Goal: Check status: Check status

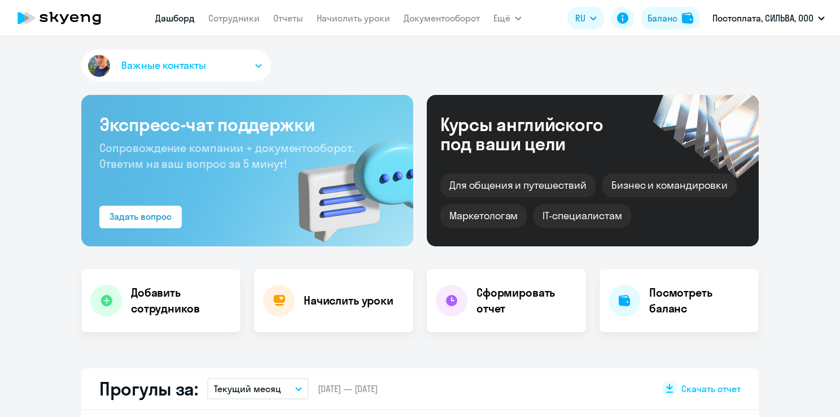
select select "30"
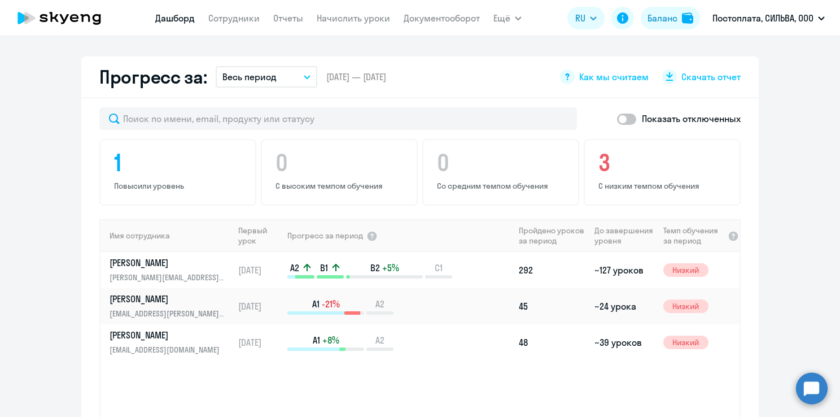
scroll to position [678, 0]
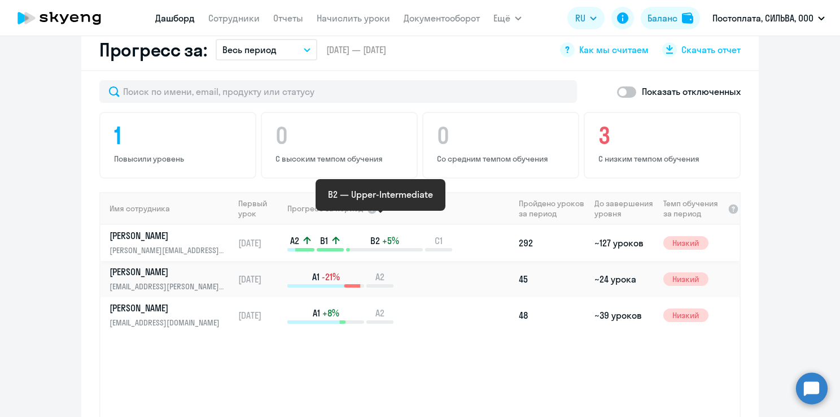
click at [370, 234] on span "B2" at bounding box center [375, 240] width 10 height 12
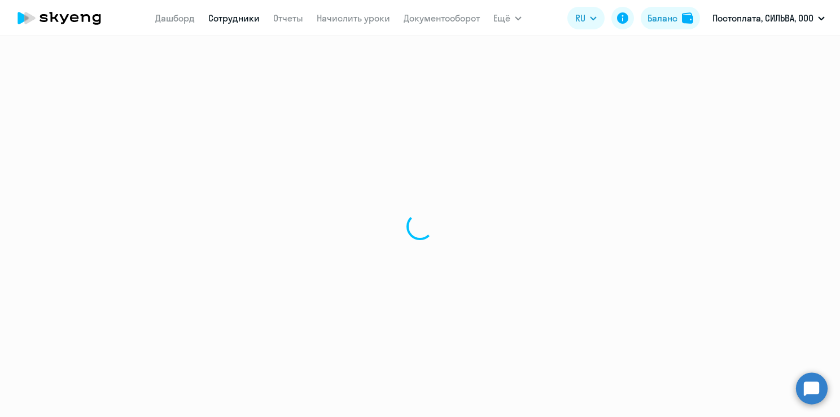
click at [303, 220] on div at bounding box center [420, 226] width 840 height 381
select select "english"
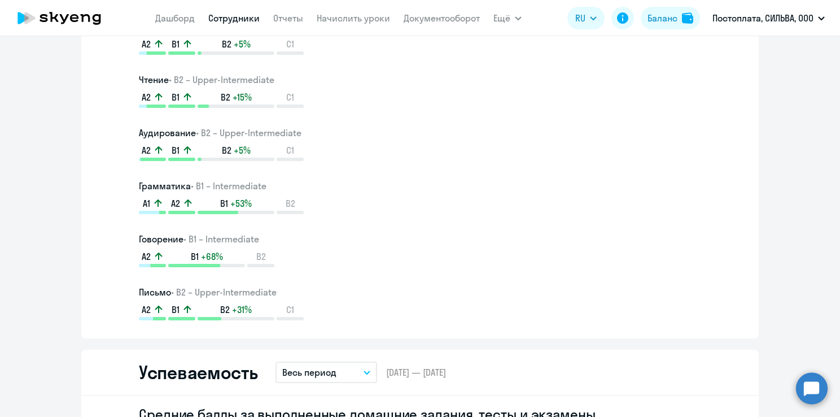
scroll to position [621, 0]
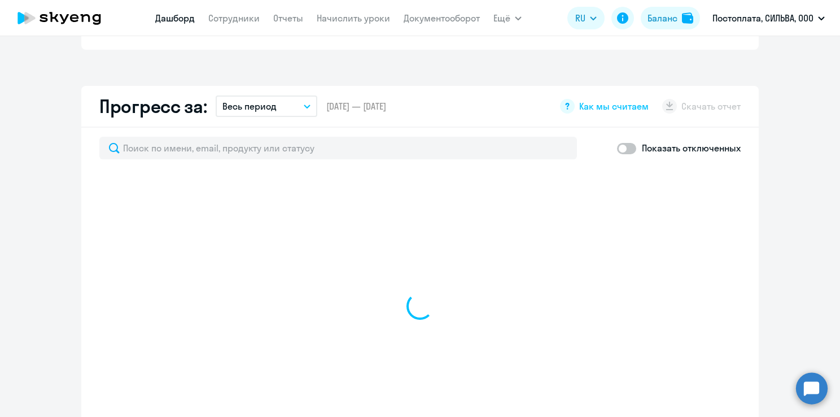
scroll to position [701, 0]
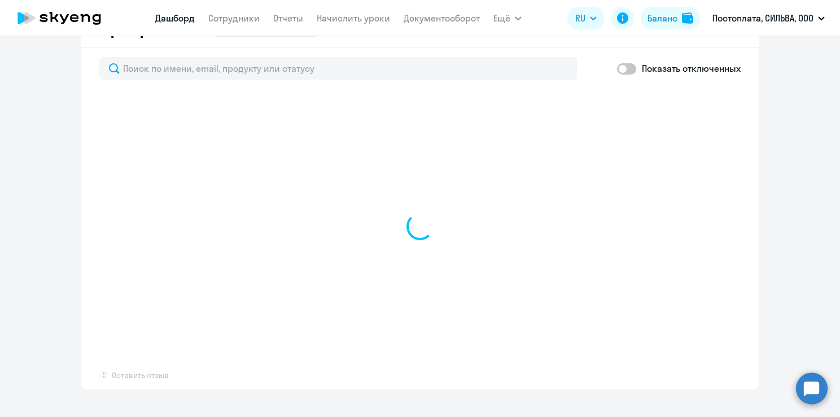
select select "30"
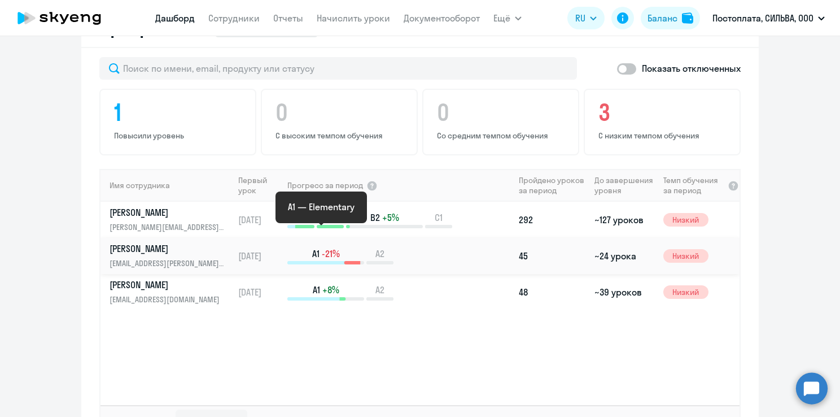
click at [346, 247] on div "A1 -21%" at bounding box center [325, 255] width 77 height 17
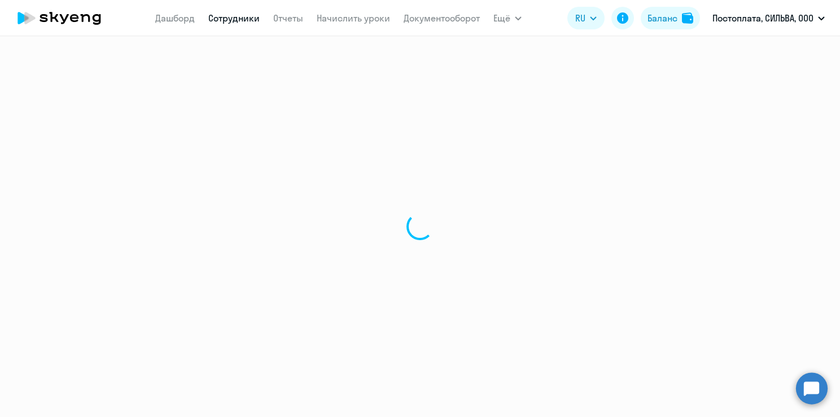
select select "english"
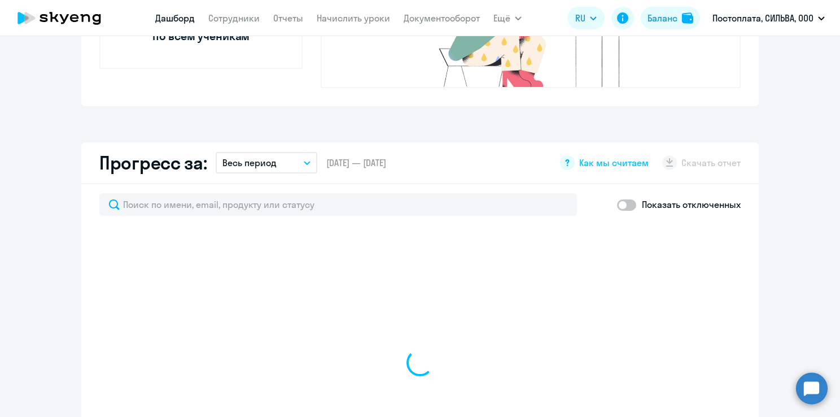
select select "30"
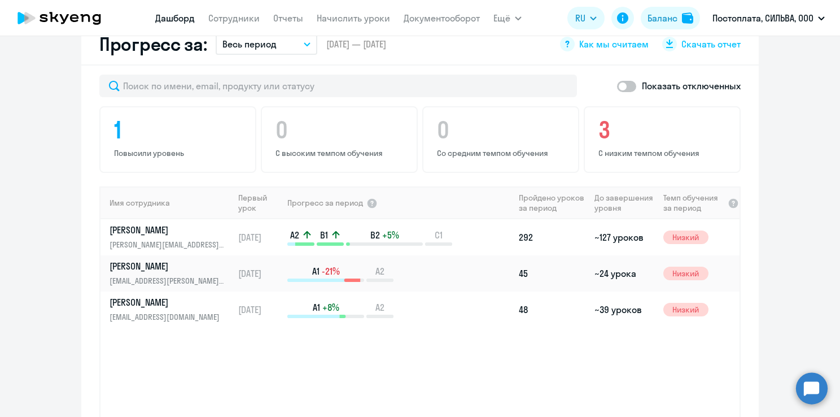
scroll to position [734, 0]
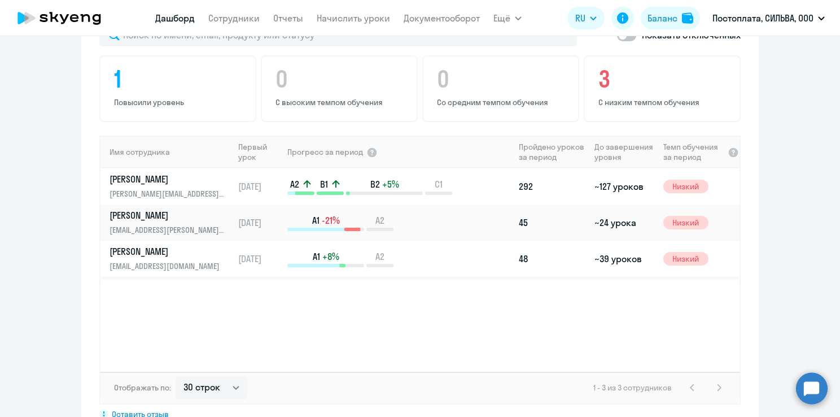
click at [317, 250] on p "A1 +8%" at bounding box center [325, 256] width 77 height 12
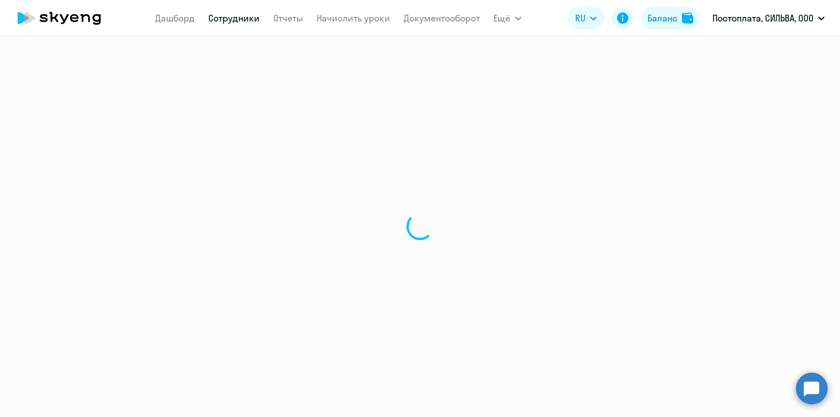
select select "english"
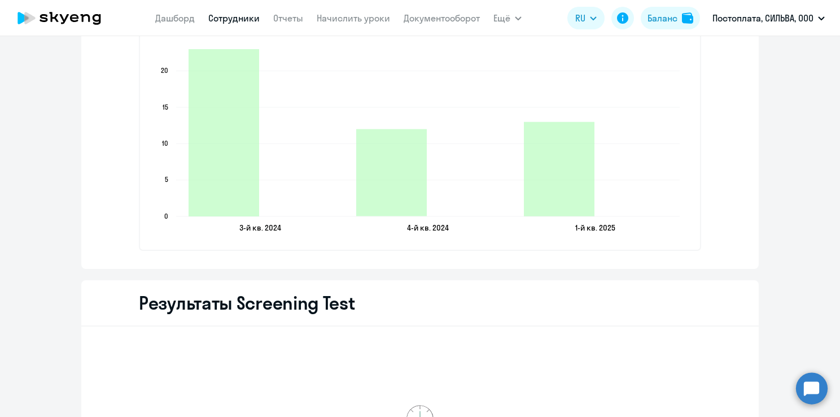
scroll to position [1694, 0]
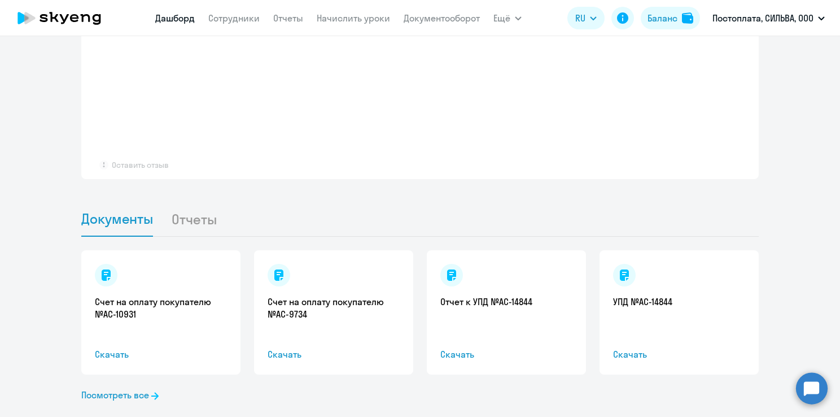
scroll to position [911, 0]
select select "30"
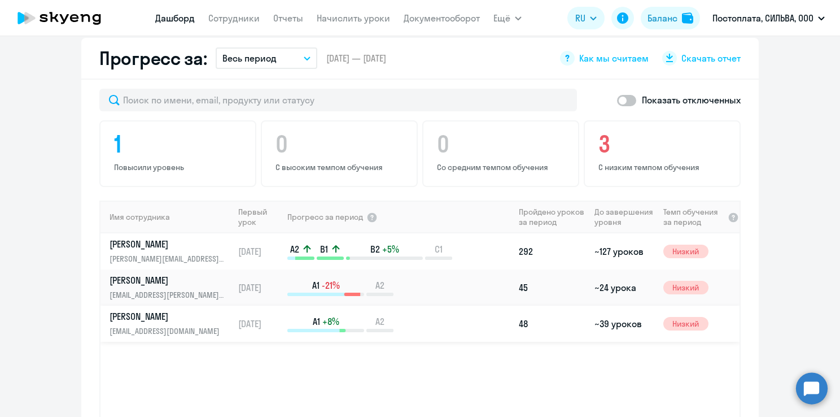
scroll to position [700, 0]
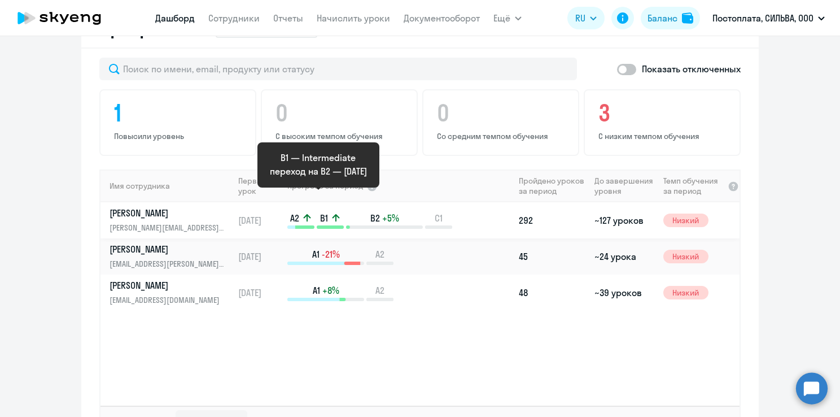
click at [332, 214] on icon at bounding box center [335, 217] width 7 height 7
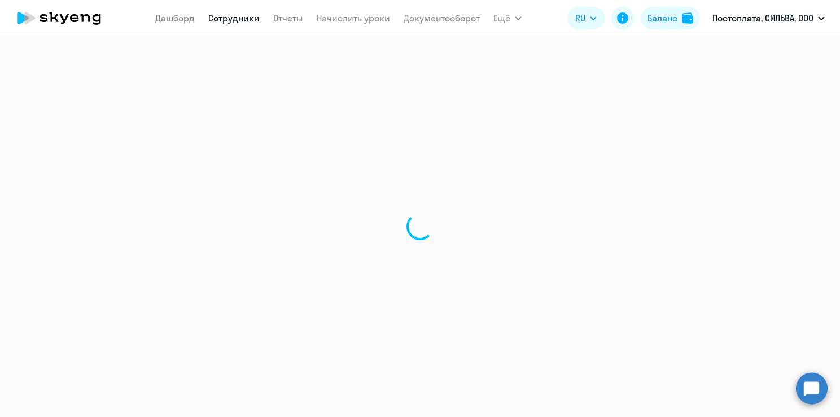
select select "english"
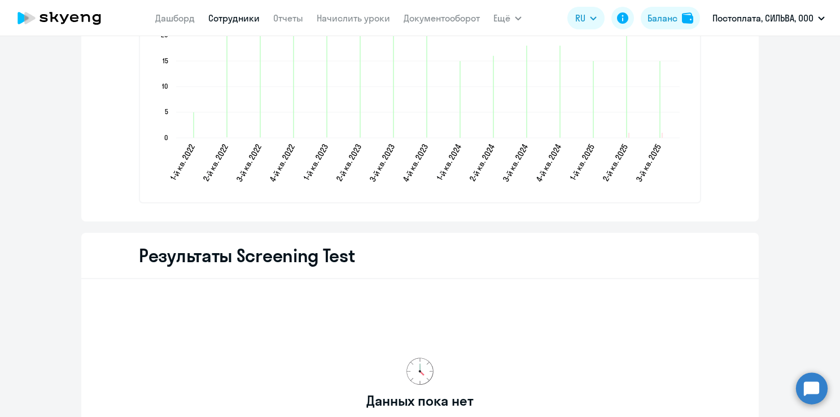
scroll to position [1930, 0]
